Goal: Find specific page/section: Find specific page/section

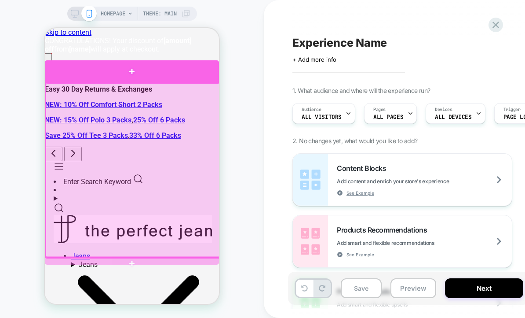
click at [150, 69] on div at bounding box center [132, 71] width 174 height 22
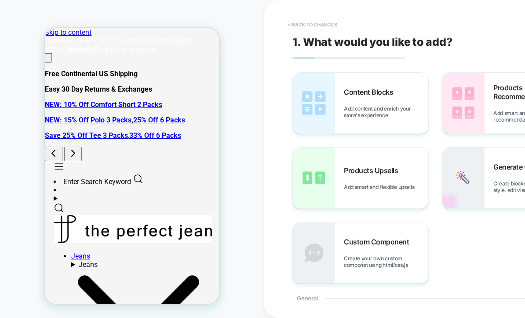
click at [334, 26] on button "< Back to changes" at bounding box center [313, 25] width 58 height 14
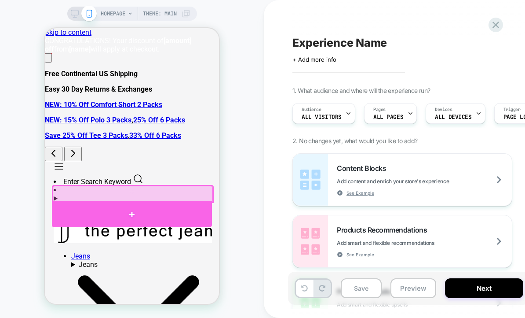
click at [146, 214] on div at bounding box center [132, 214] width 160 height 26
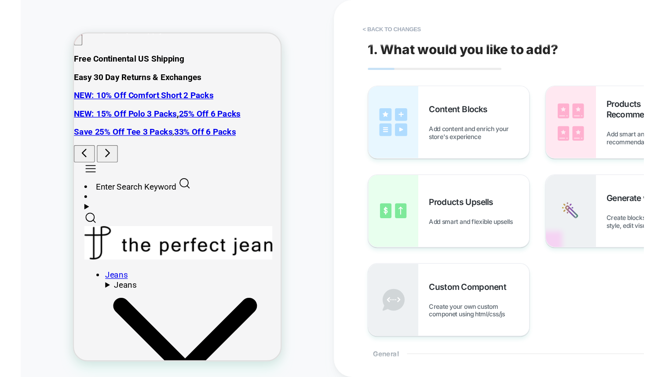
scroll to position [26, 0]
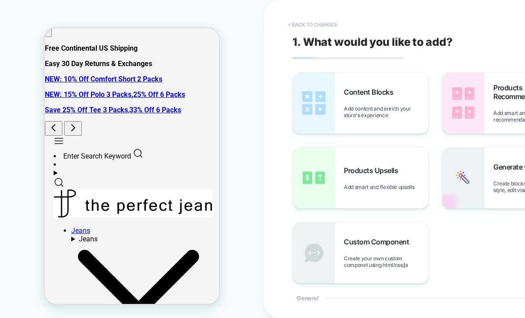
click at [304, 21] on button "< Back to changes" at bounding box center [313, 25] width 58 height 14
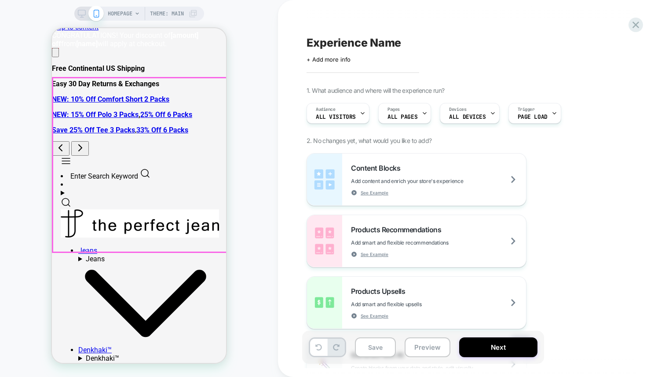
scroll to position [0, 0]
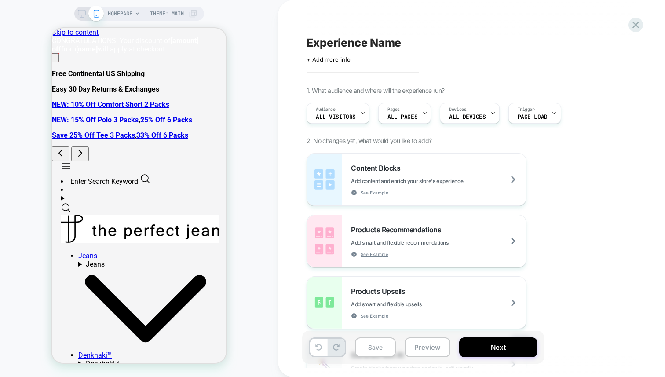
click at [270, 68] on div "HOMEPAGE Theme: MAIN" at bounding box center [139, 189] width 278 height 360
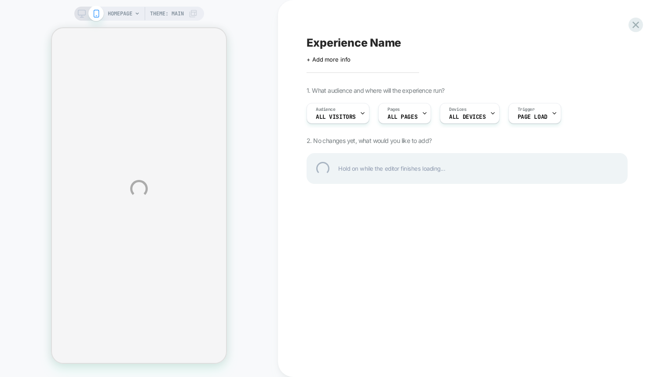
click at [234, 71] on div "HOMEPAGE Theme: MAIN Experience Name Click to edit experience details + Add mor…" at bounding box center [332, 188] width 665 height 377
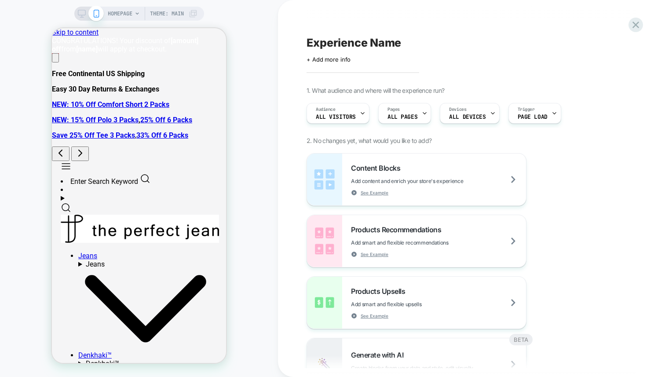
click at [275, 40] on div "HOMEPAGE Theme: MAIN" at bounding box center [139, 189] width 278 height 360
drag, startPoint x: 209, startPoint y: 56, endPoint x: 308, endPoint y: 76, distance: 101.8
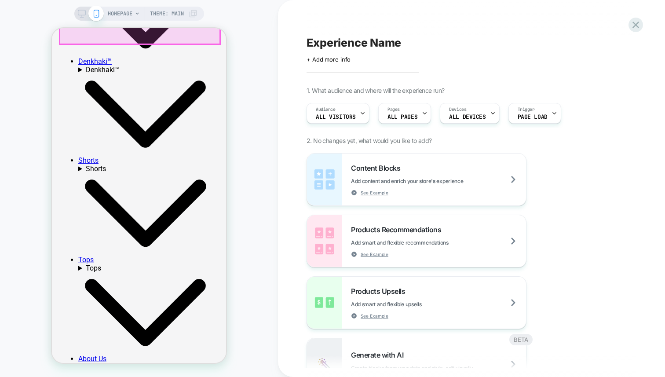
scroll to position [450, 0]
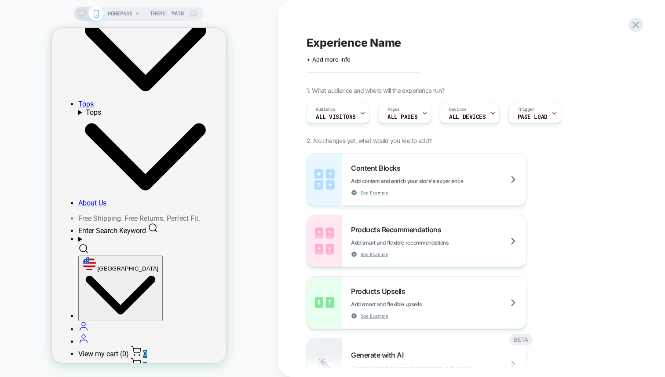
click at [22, 36] on div "HOMEPAGE Theme: MAIN" at bounding box center [139, 189] width 278 height 360
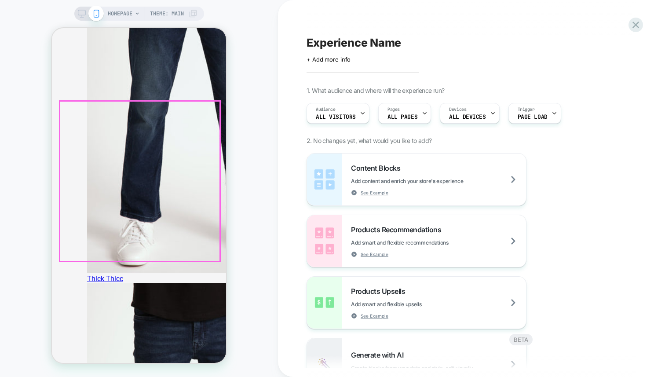
scroll to position [2463, 0]
